Goal: Task Accomplishment & Management: Manage account settings

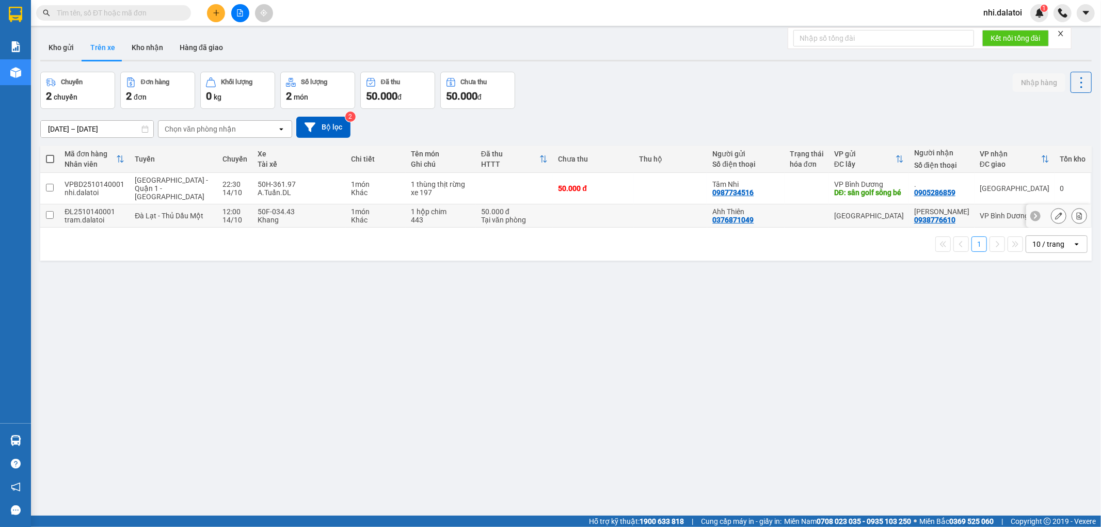
click at [351, 208] on div "1 món" at bounding box center [376, 212] width 50 height 8
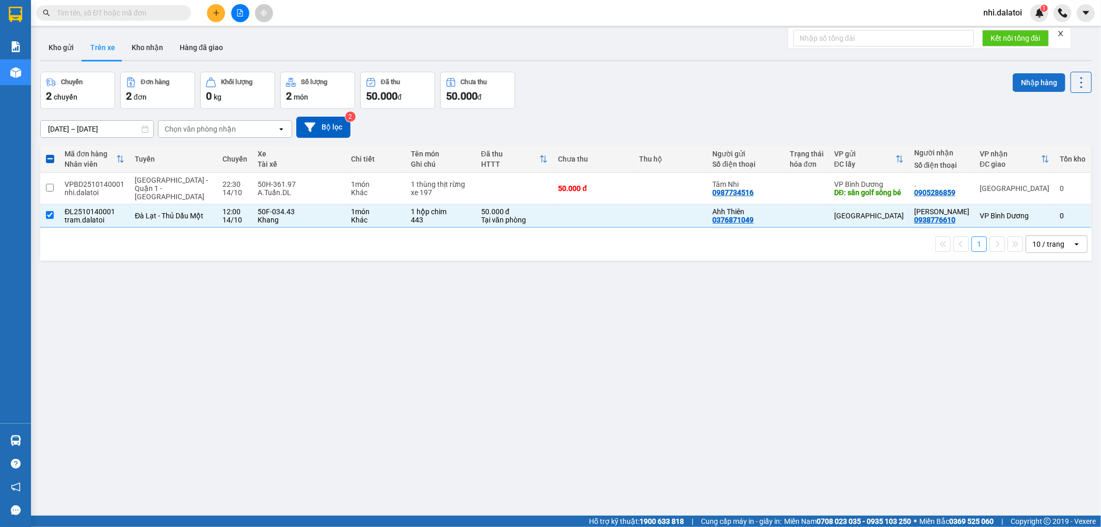
click at [1040, 84] on button "Nhập hàng" at bounding box center [1039, 82] width 53 height 19
checkbox input "false"
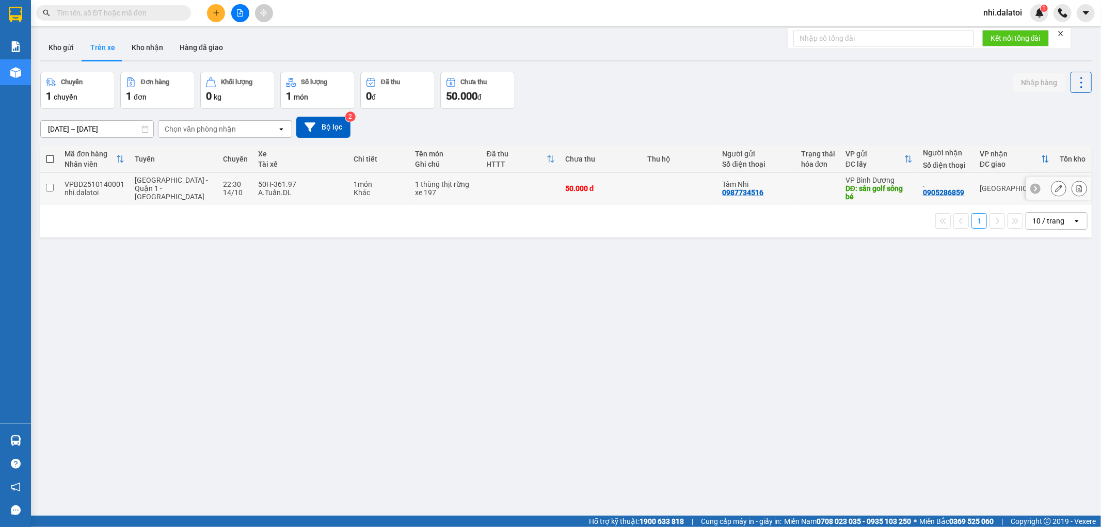
click at [258, 190] on div "A.Tuấn.DL" at bounding box center [300, 192] width 85 height 8
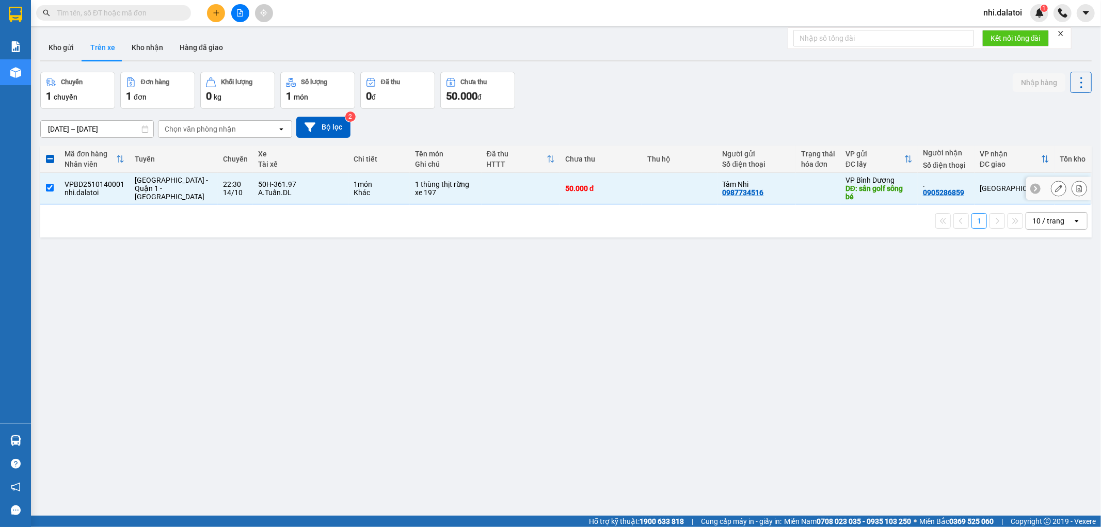
click at [258, 181] on div "50H-361.97" at bounding box center [300, 184] width 85 height 8
checkbox input "false"
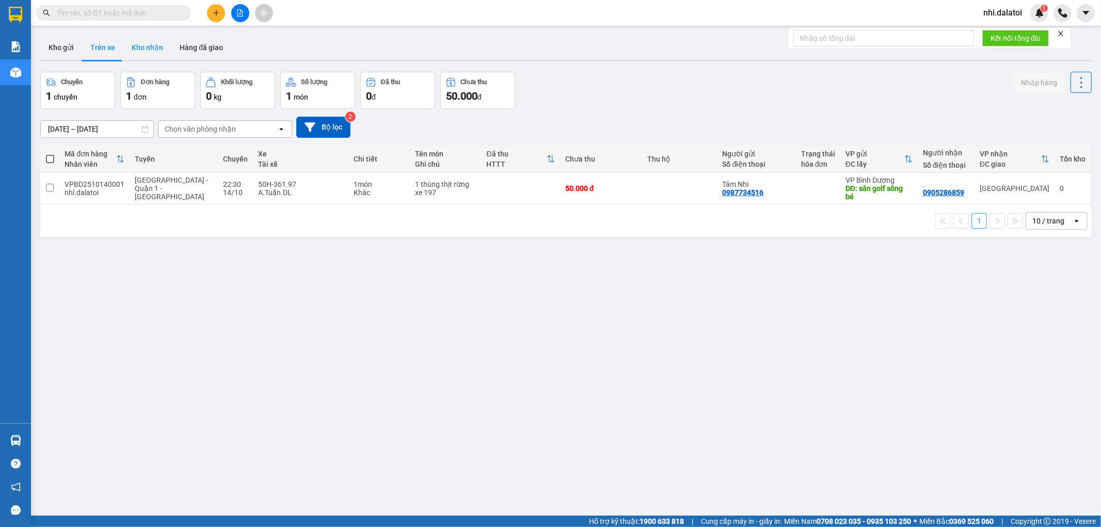
click at [141, 40] on button "Kho nhận" at bounding box center [147, 47] width 48 height 25
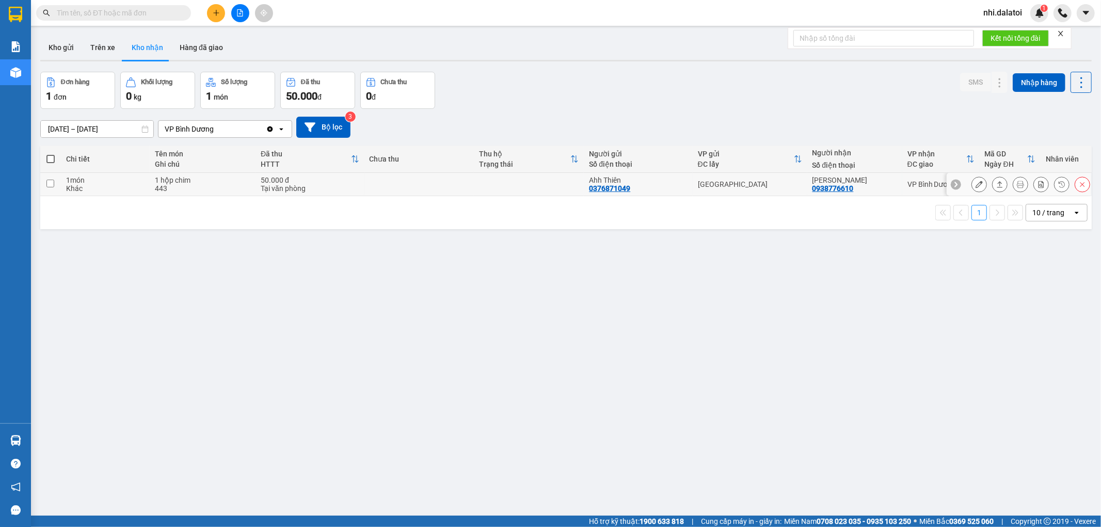
click at [312, 186] on div "Tại văn phòng" at bounding box center [310, 188] width 98 height 8
checkbox input "true"
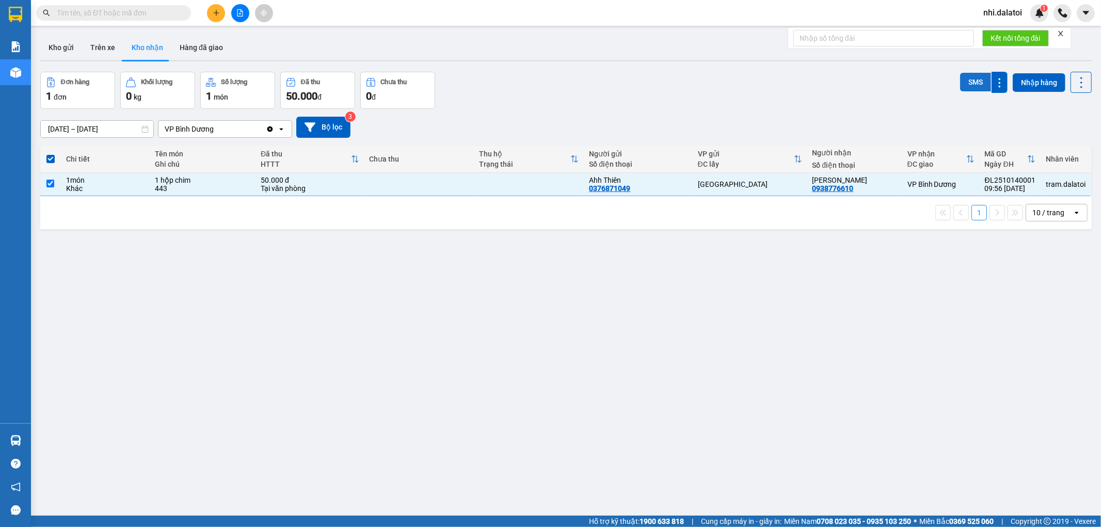
click at [969, 78] on button "SMS" at bounding box center [975, 82] width 31 height 19
click at [574, 298] on div "ver 1.8.147 Kho gửi Trên xe Kho nhận Hàng đã giao Đơn hàng 1 đơn Khối lượng 0 k…" at bounding box center [566, 294] width 1060 height 527
click at [964, 82] on button "SMS" at bounding box center [975, 82] width 31 height 19
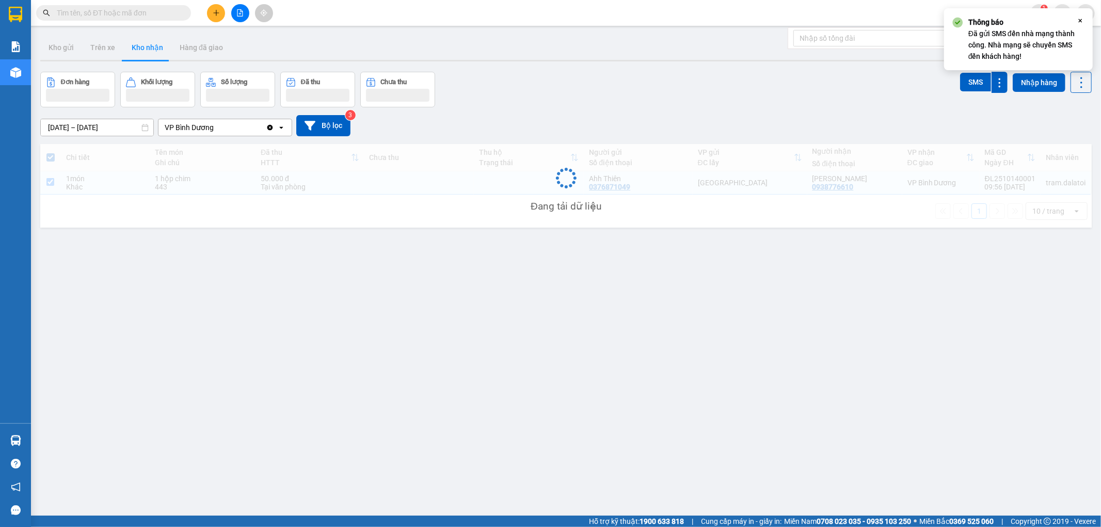
drag, startPoint x: 651, startPoint y: 340, endPoint x: 603, endPoint y: 336, distance: 47.6
click at [642, 344] on div "ver 1.8.147 Kho gửi Trên xe Kho nhận Hàng đã giao Đơn hàng Khối lượng Số lượng …" at bounding box center [566, 294] width 1060 height 527
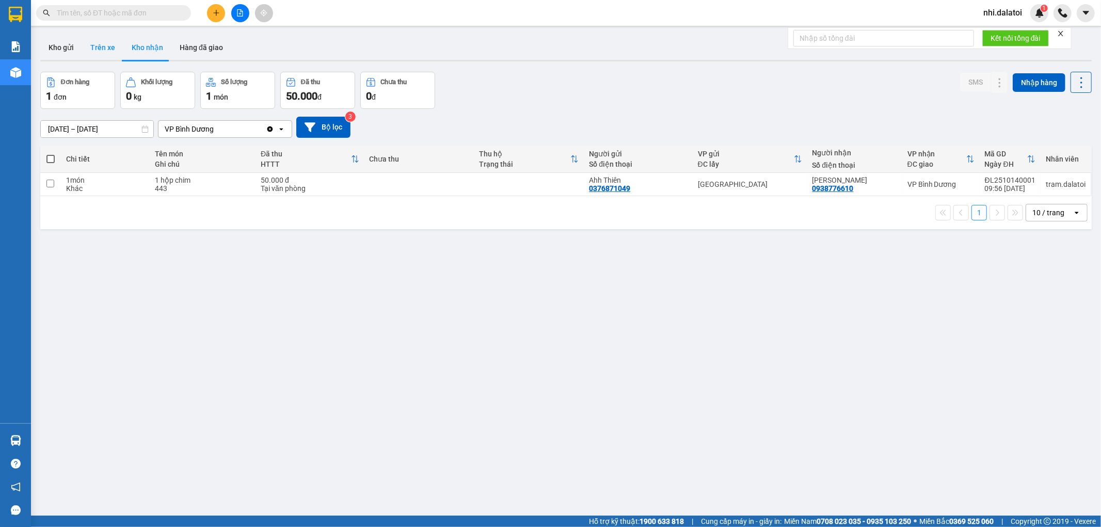
click at [88, 50] on button "Trên xe" at bounding box center [102, 47] width 41 height 25
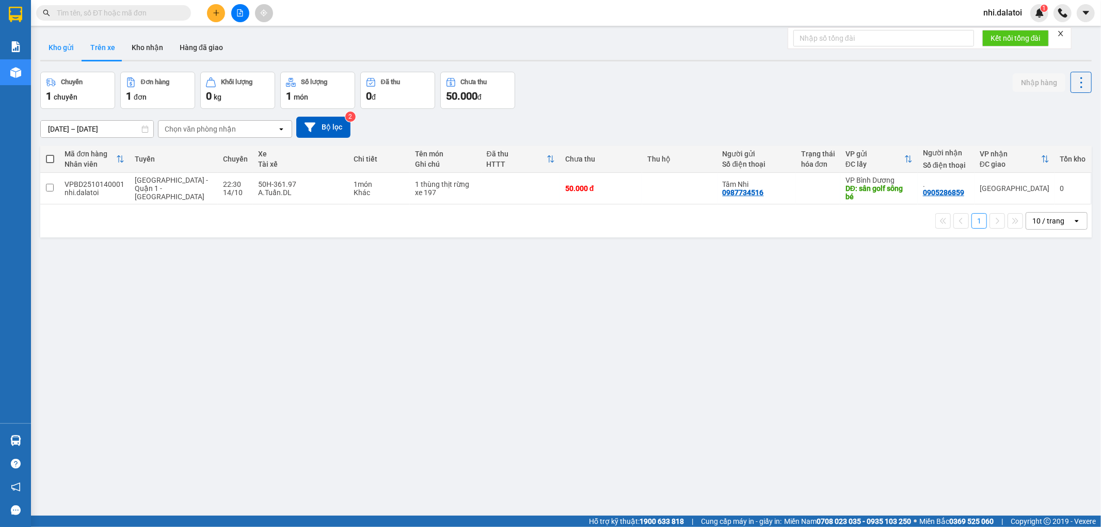
click at [76, 43] on button "Kho gửi" at bounding box center [61, 47] width 42 height 25
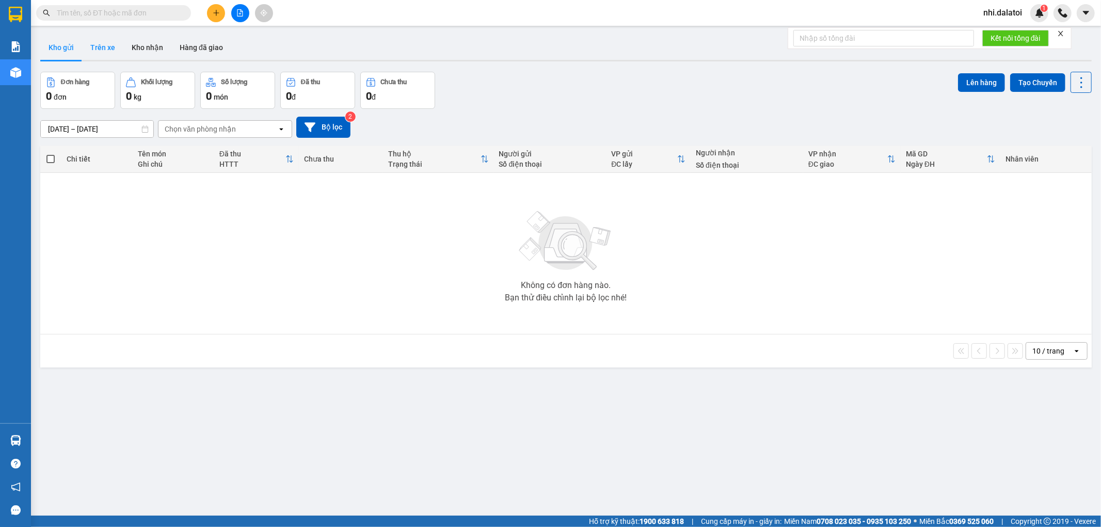
click at [98, 35] on button "Trên xe" at bounding box center [102, 47] width 41 height 25
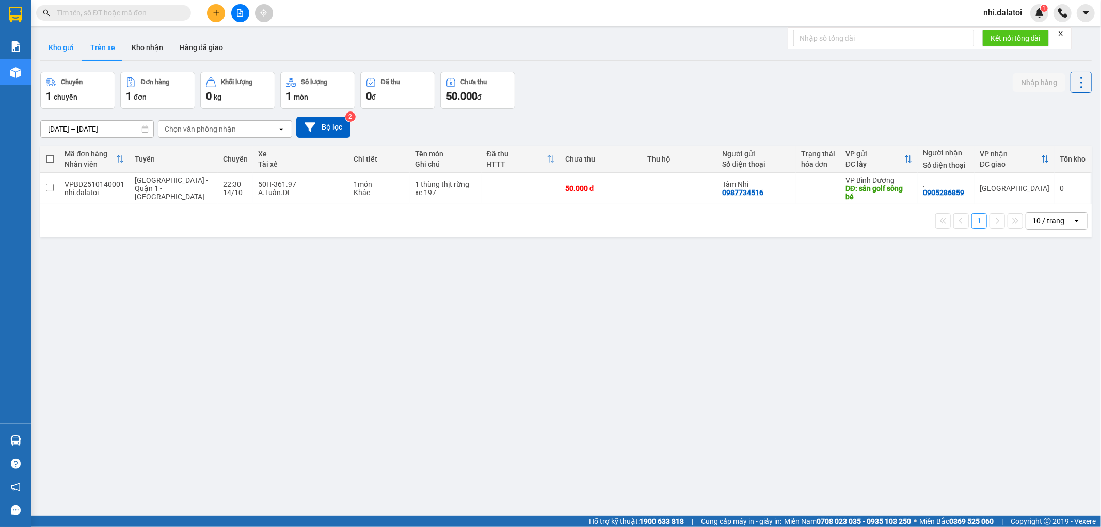
click at [58, 35] on button "Kho gửi" at bounding box center [61, 47] width 42 height 25
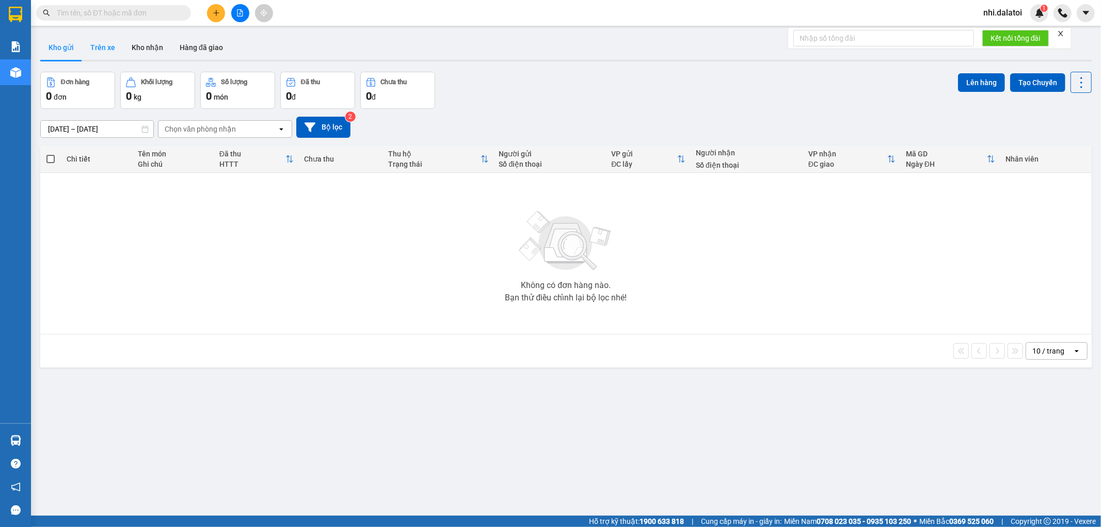
click at [88, 44] on button "Trên xe" at bounding box center [102, 47] width 41 height 25
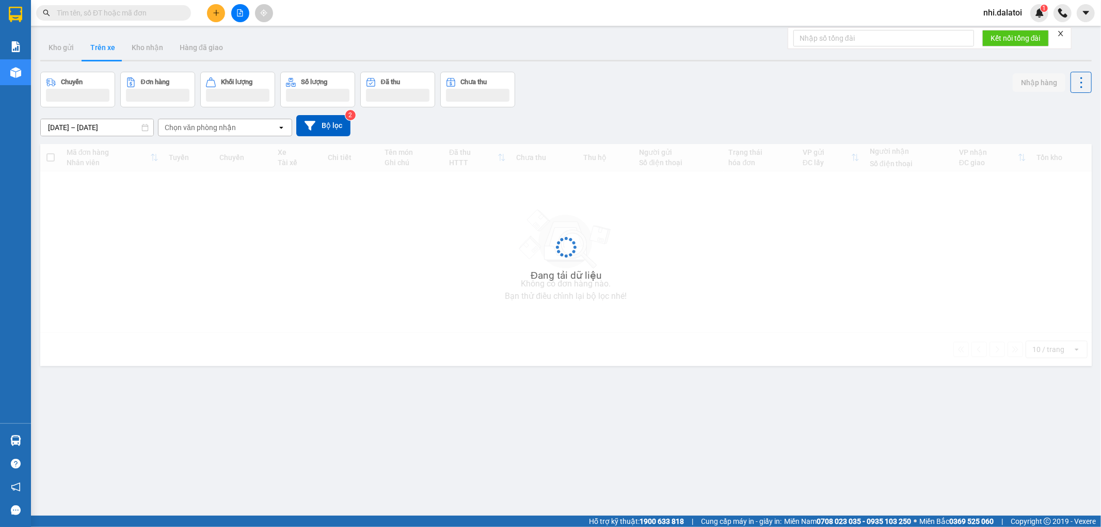
click at [89, 45] on button "Trên xe" at bounding box center [102, 47] width 41 height 25
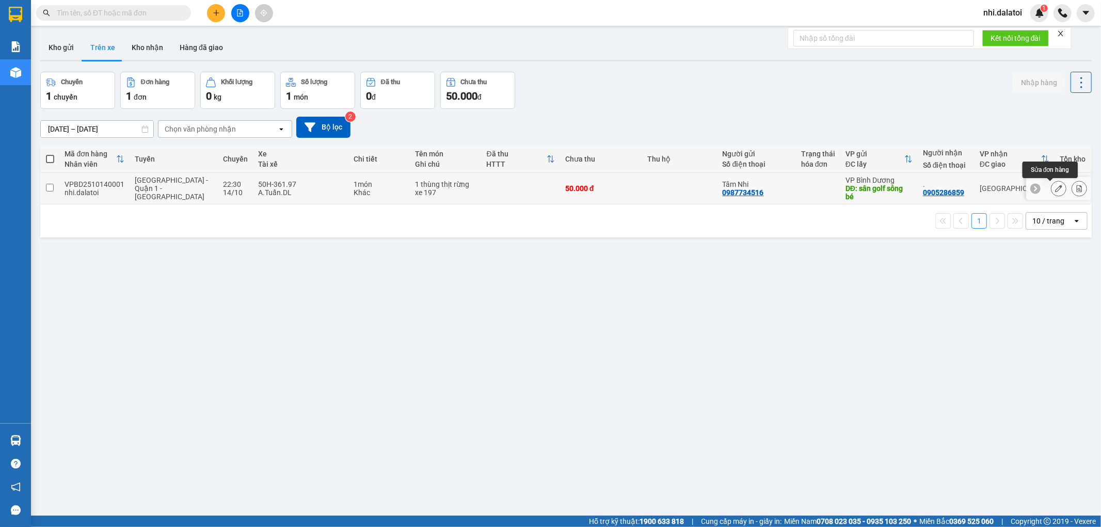
click at [1055, 189] on icon at bounding box center [1058, 188] width 7 height 7
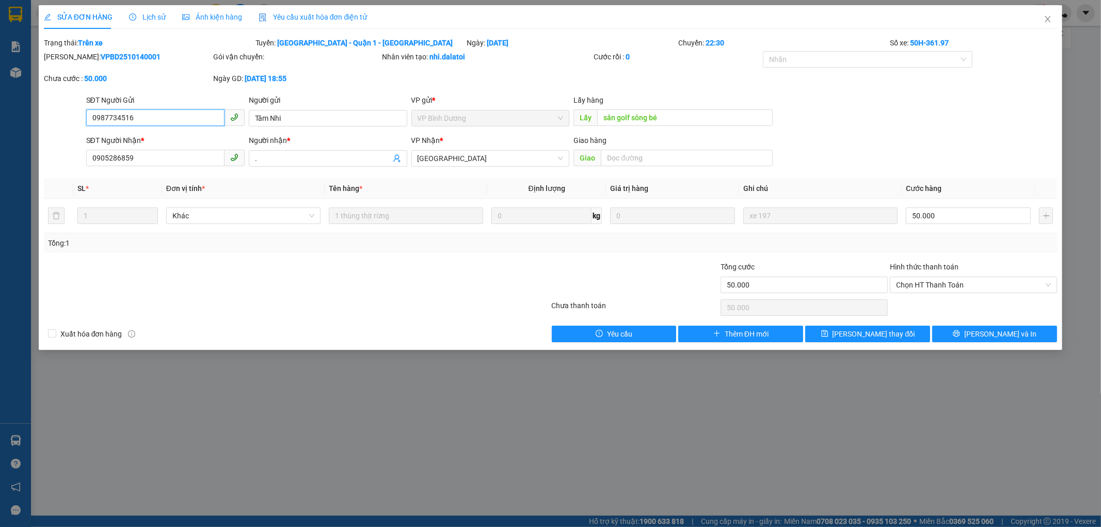
type input "0987734516"
type input "Tâm Nhi"
type input "sân golf sông bé"
type input "0905286859"
type input "."
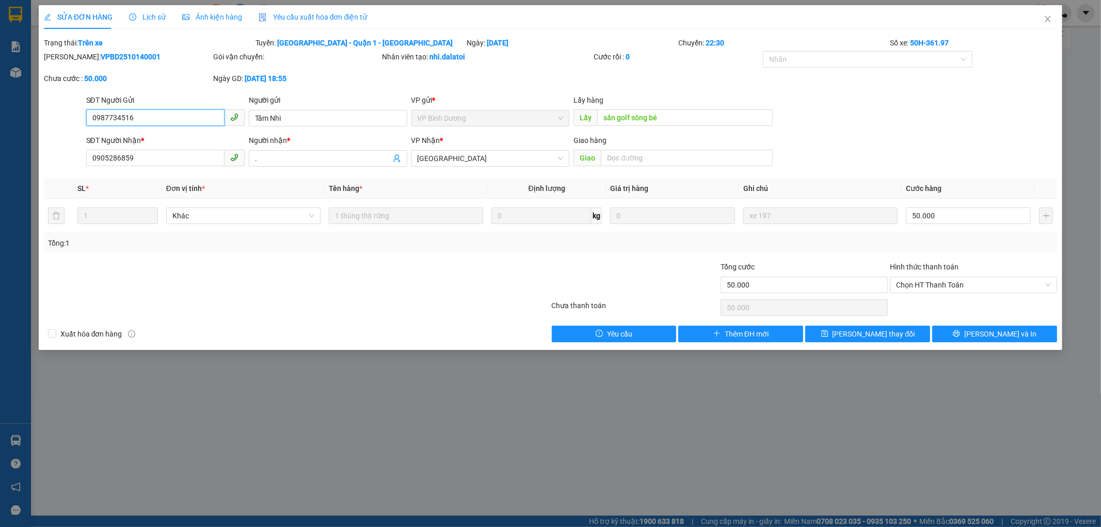
type input "50.000"
drag, startPoint x: 193, startPoint y: 115, endPoint x: 13, endPoint y: 92, distance: 180.7
click at [14, 94] on div "SỬA ĐƠN HÀNG Lịch sử Ảnh kiện hàng Yêu cầu xuất hóa đơn điện tử Total Paid Fee …" at bounding box center [550, 263] width 1101 height 527
drag, startPoint x: 328, startPoint y: 115, endPoint x: 75, endPoint y: 79, distance: 255.6
click at [79, 80] on div "Total Paid Fee 0 Total UnPaid Fee 50.000 Cash Collection Total Fee Trạng thái: …" at bounding box center [551, 189] width 1014 height 305
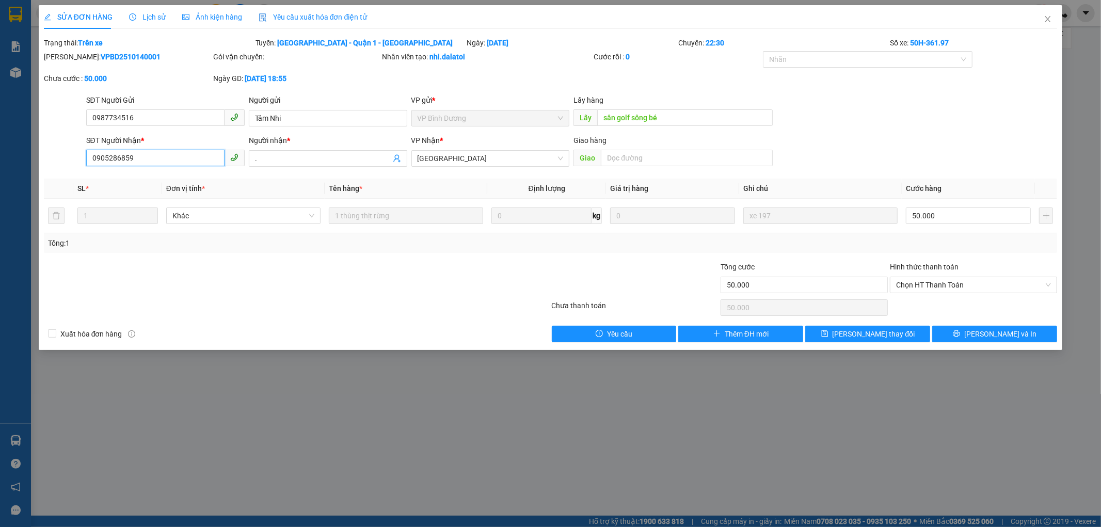
drag, startPoint x: 169, startPoint y: 162, endPoint x: 100, endPoint y: 156, distance: 69.9
click at [131, 156] on input "0905286859" at bounding box center [155, 158] width 138 height 17
click at [99, 156] on input "0905286859" at bounding box center [155, 158] width 138 height 17
drag, startPoint x: 140, startPoint y: 158, endPoint x: 48, endPoint y: 158, distance: 92.4
click at [48, 158] on div "SĐT Người Nhận * 0905286859 0905286859 Người nhận * . VP Nhận * Nha Trang Giao …" at bounding box center [551, 153] width 1016 height 36
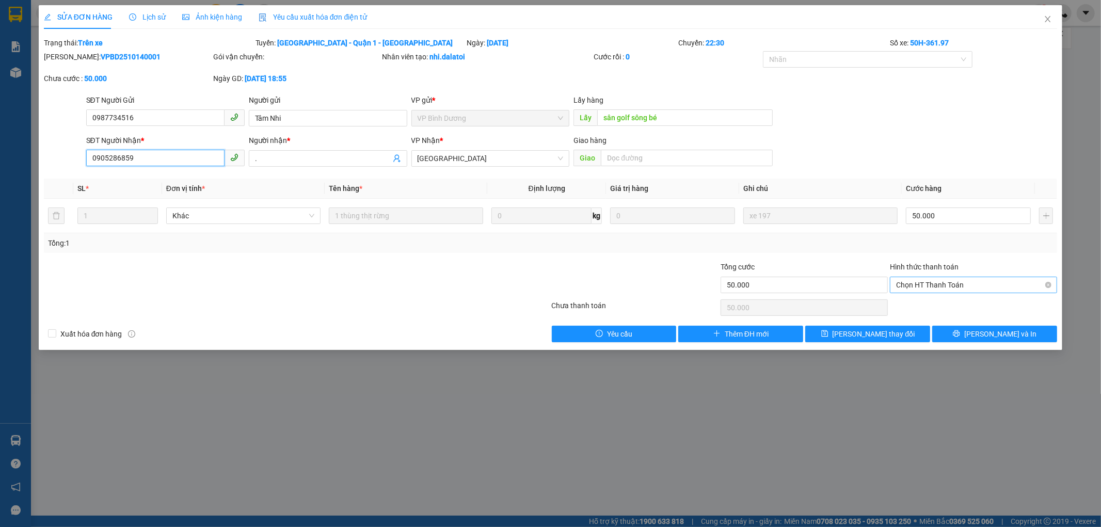
click at [962, 280] on span "Chọn HT Thanh Toán" at bounding box center [973, 284] width 155 height 15
click at [937, 302] on div "Tại văn phòng" at bounding box center [974, 305] width 155 height 11
type input "0"
click at [904, 336] on button "Lưu thay đổi" at bounding box center [868, 334] width 125 height 17
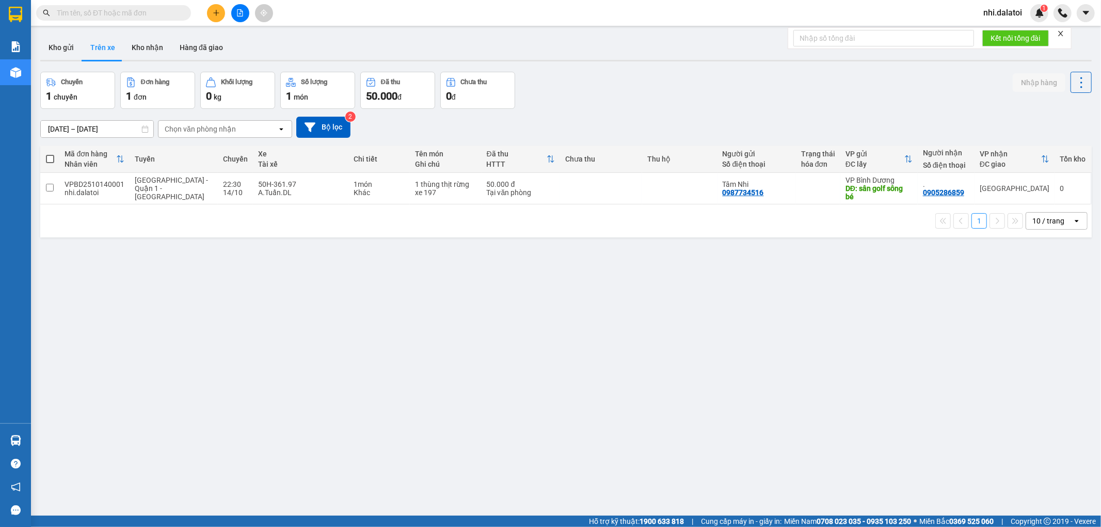
click at [385, 338] on div "ver 1.8.147 Kho gửi Trên xe Kho nhận Hàng đã giao Chuyến 1 chuyến Đơn hàng 1 đơ…" at bounding box center [566, 294] width 1060 height 527
click at [69, 46] on button "Kho gửi" at bounding box center [61, 47] width 42 height 25
